Goal: Information Seeking & Learning: Learn about a topic

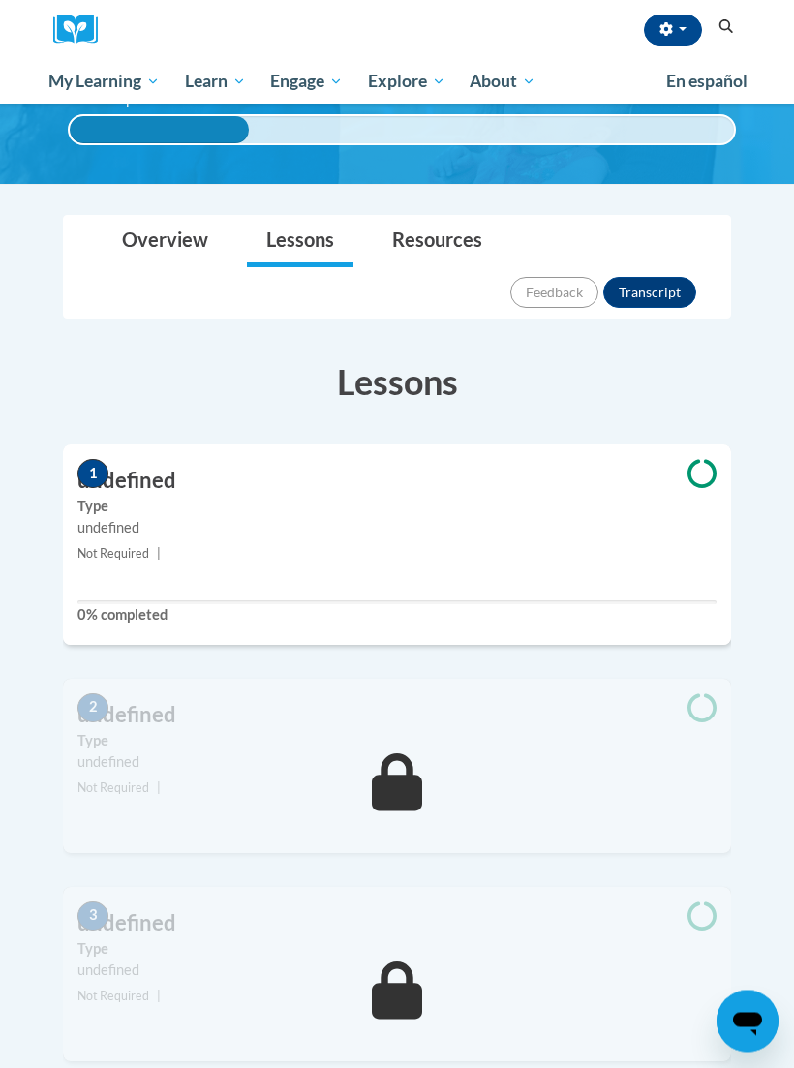
scroll to position [207, 0]
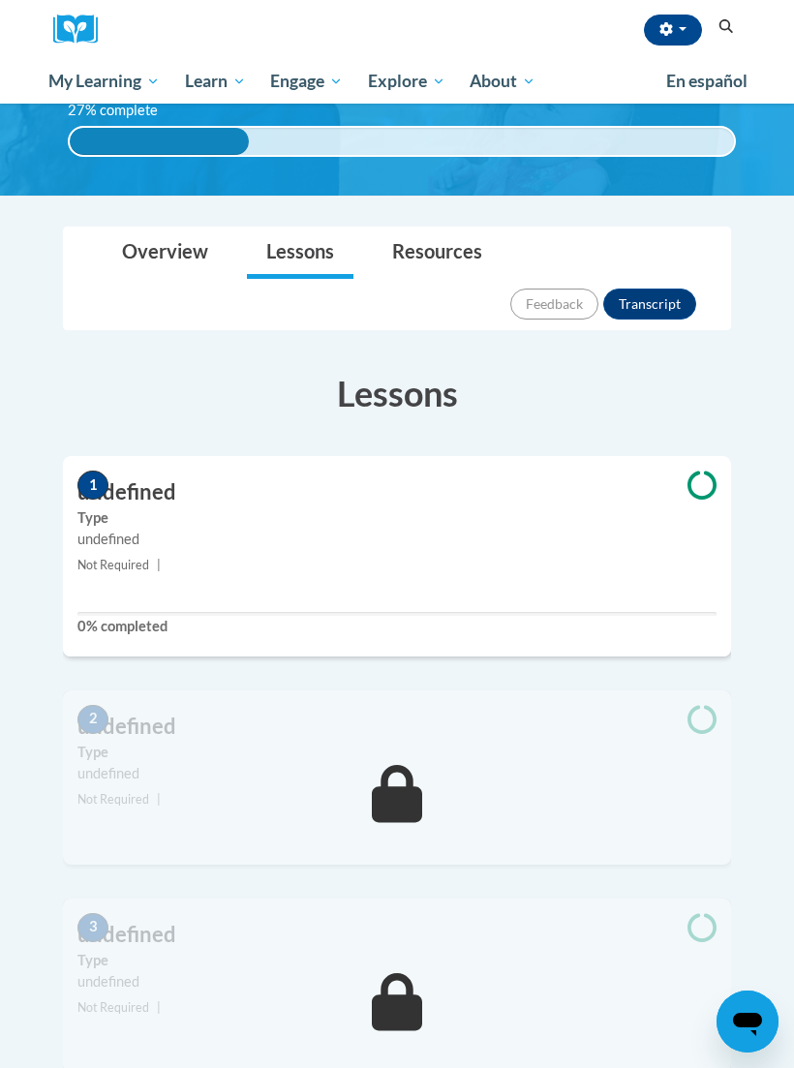
click at [0, 0] on span "My Course Progress" at bounding box center [0, 0] width 0 height 0
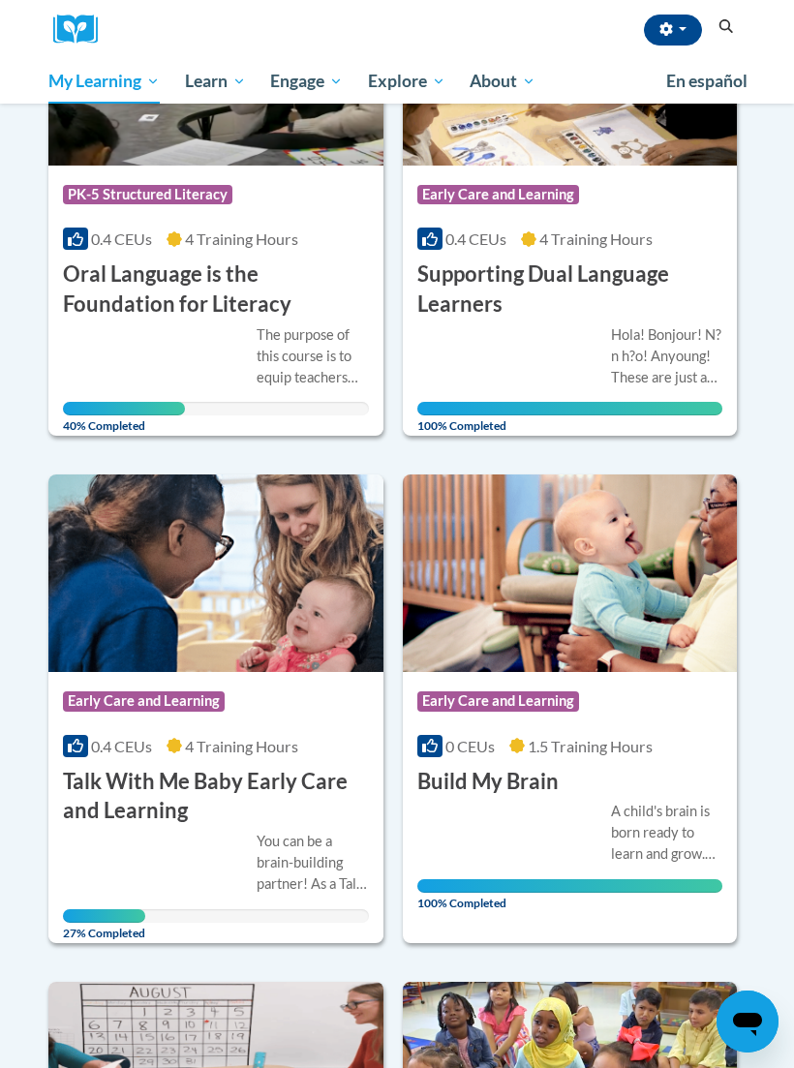
scroll to position [927, 0]
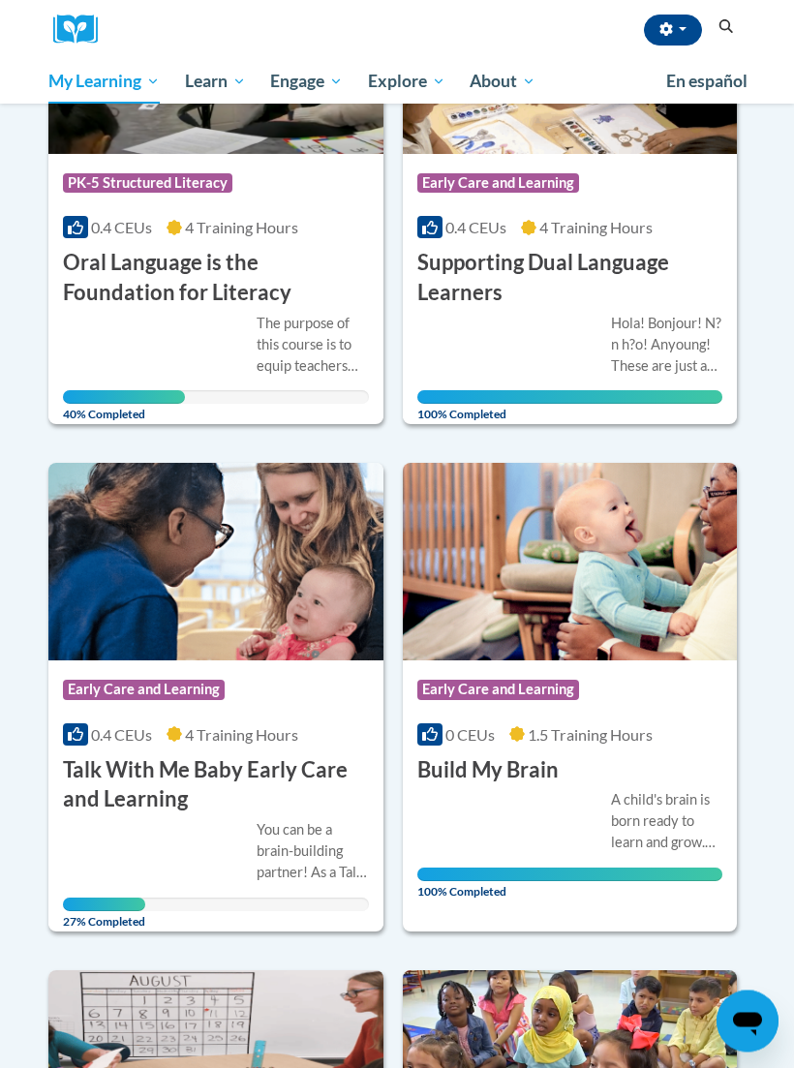
click at [138, 538] on img at bounding box center [215, 562] width 335 height 197
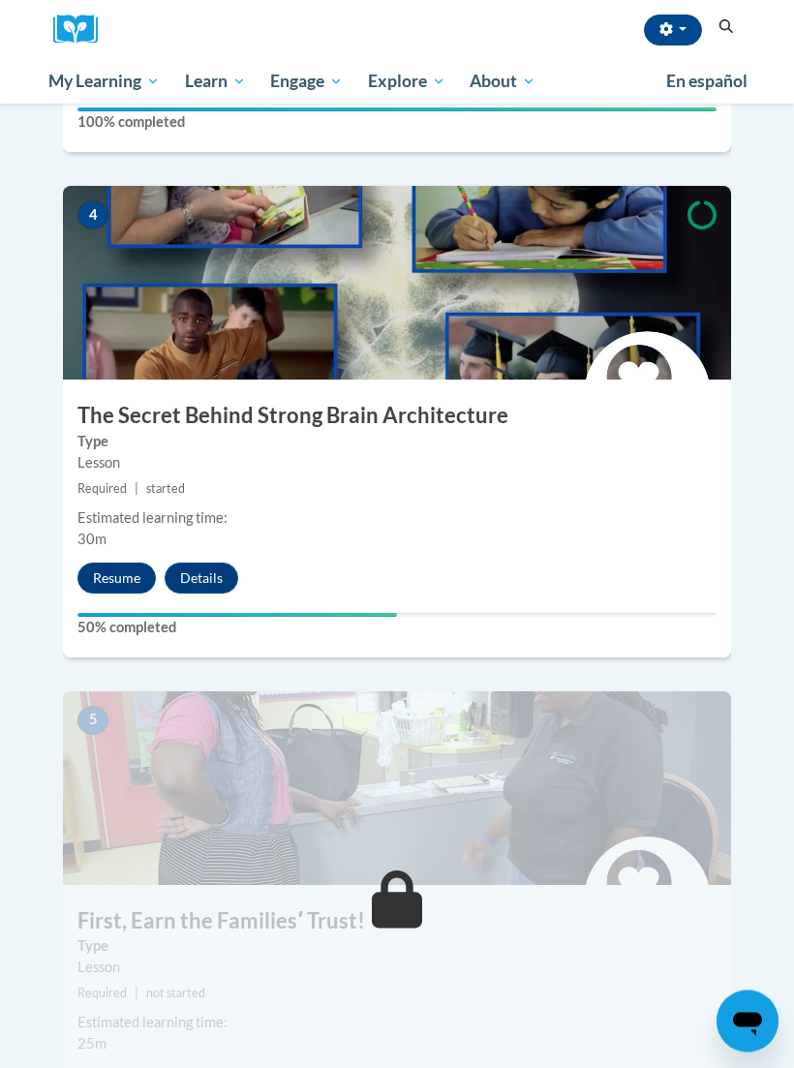
scroll to position [1935, 0]
click at [118, 562] on button "Resume" at bounding box center [116, 577] width 78 height 31
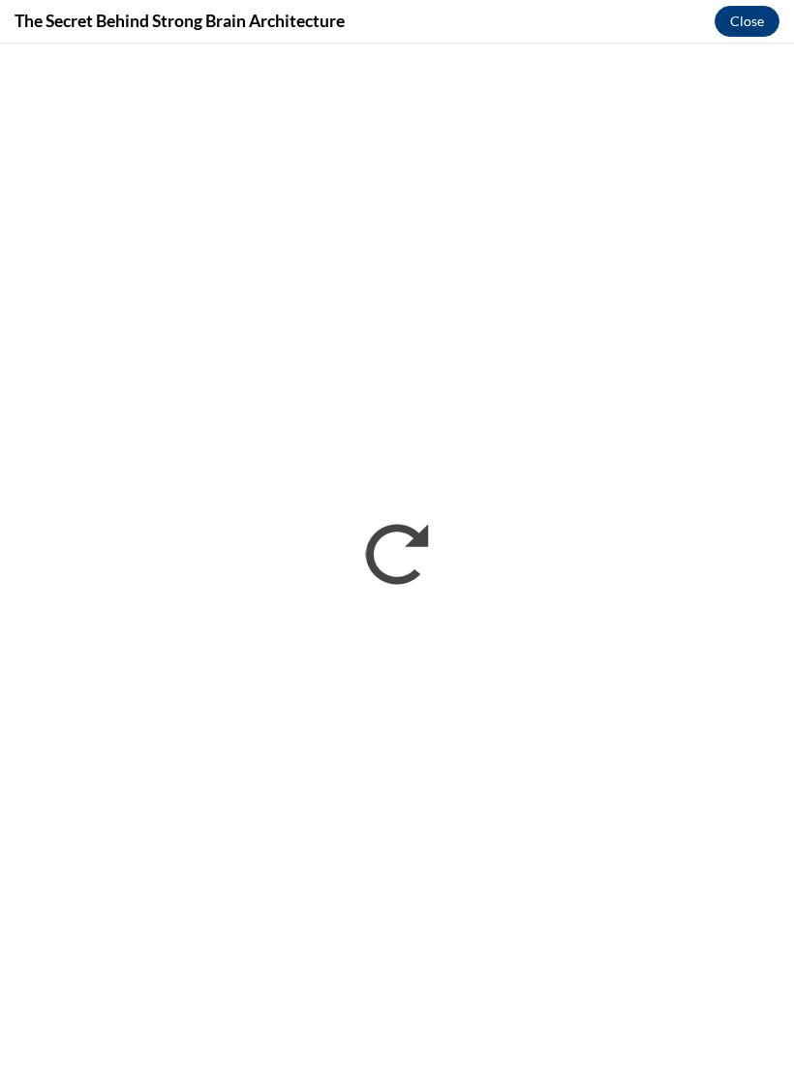
scroll to position [1967, 0]
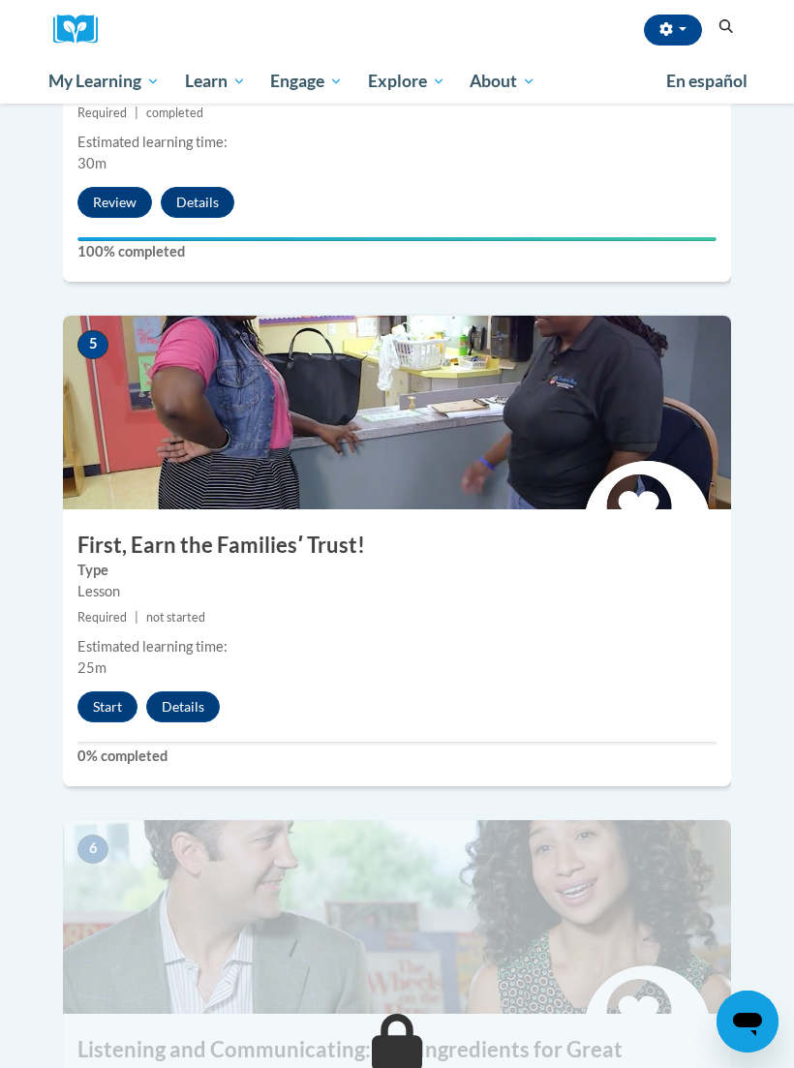
scroll to position [2309, 0]
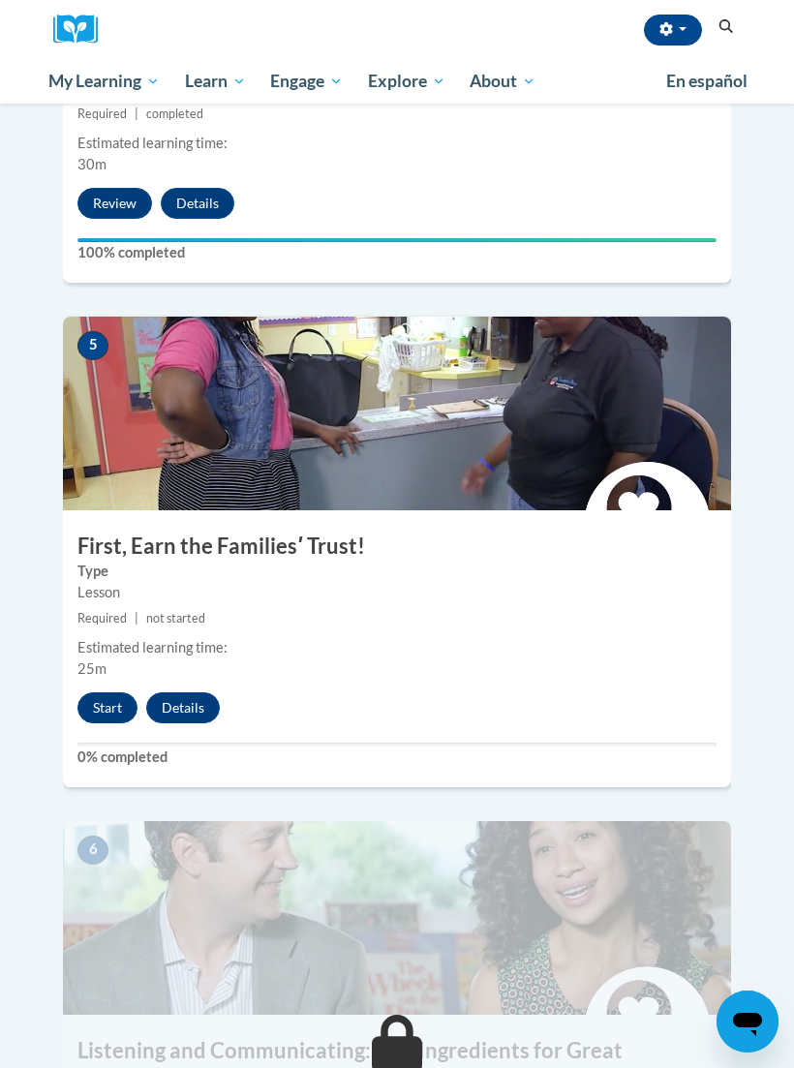
click at [111, 692] on button "Start" at bounding box center [107, 707] width 60 height 31
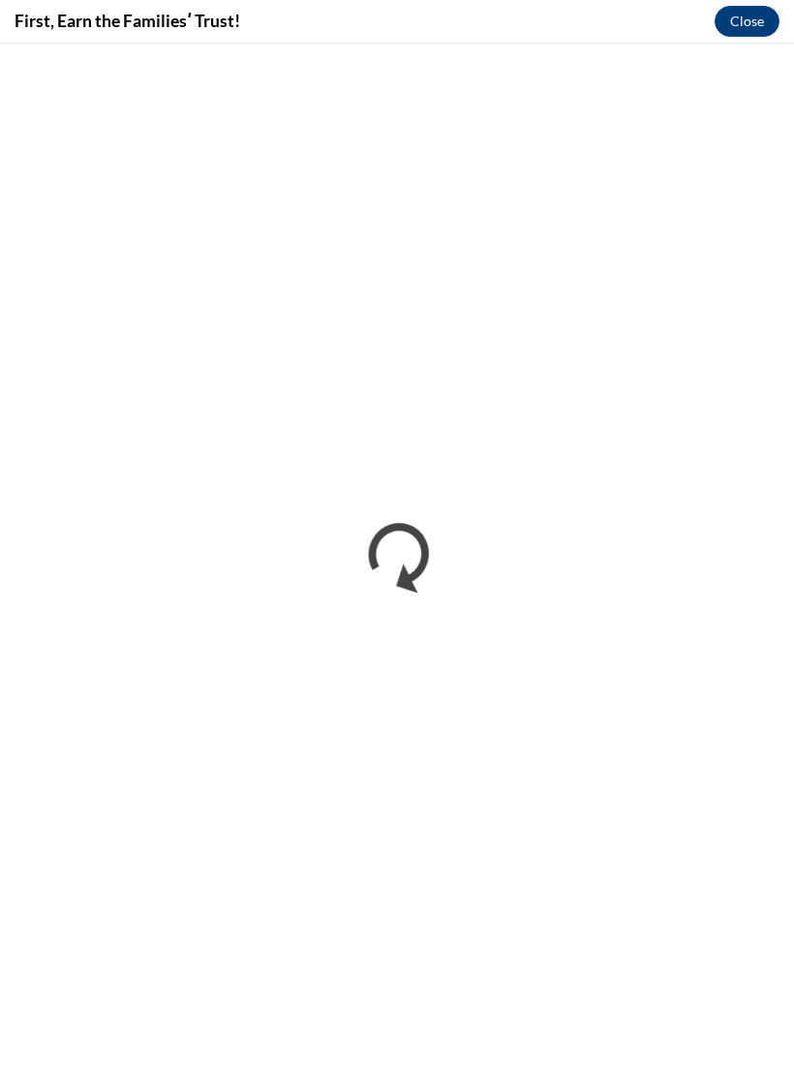
scroll to position [0, 0]
